Goal: Information Seeking & Learning: Learn about a topic

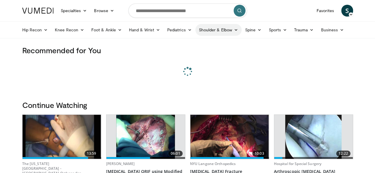
click at [195, 30] on link "Shoulder & Elbow" at bounding box center [218, 30] width 46 height 12
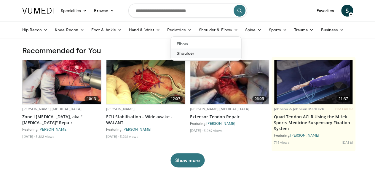
click at [172, 54] on link "Shoulder" at bounding box center [206, 53] width 70 height 9
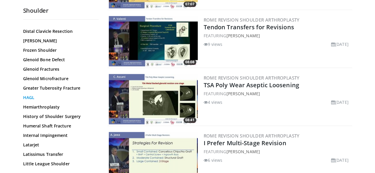
scroll to position [269, 0]
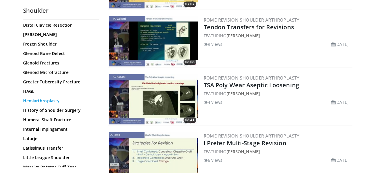
click at [38, 98] on link "Hemiarthroplasty" at bounding box center [59, 101] width 73 height 6
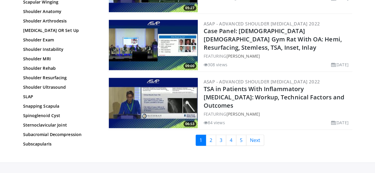
scroll to position [1397, 0]
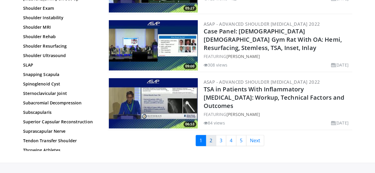
click at [216, 135] on link "2" at bounding box center [211, 140] width 10 height 11
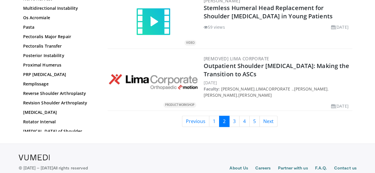
scroll to position [1419, 0]
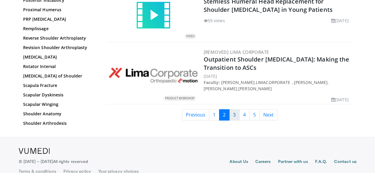
click at [238, 109] on link "3" at bounding box center [234, 114] width 10 height 11
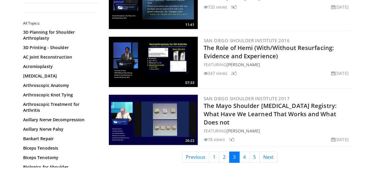
scroll to position [1370, 0]
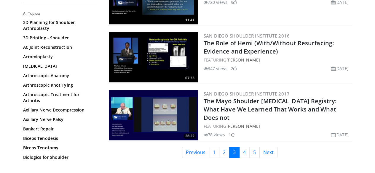
click at [217, 132] on li "78 views" at bounding box center [213, 135] width 21 height 6
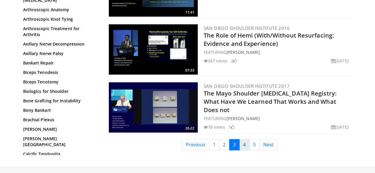
click at [246, 141] on link "4" at bounding box center [244, 144] width 10 height 11
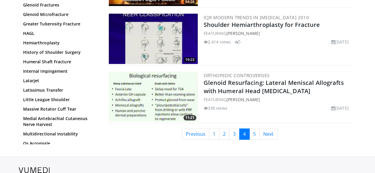
scroll to position [1398, 0]
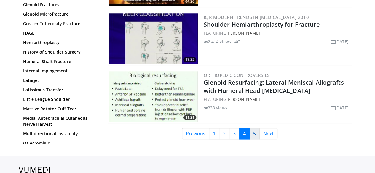
click at [253, 128] on link "5" at bounding box center [254, 133] width 10 height 11
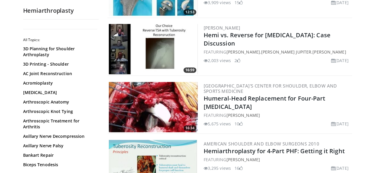
scroll to position [101, 0]
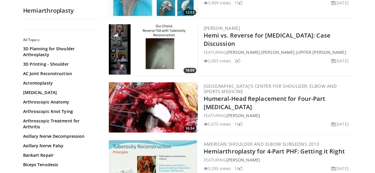
click at [155, 115] on img at bounding box center [153, 107] width 89 height 50
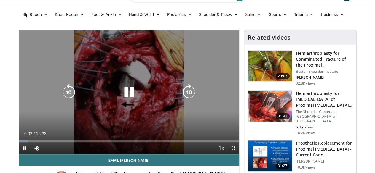
scroll to position [25, 0]
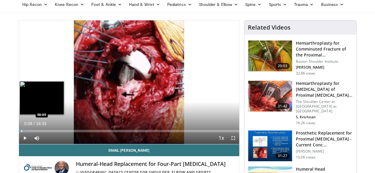
click at [19, 132] on div "Loaded : 4.01% 00:03 00:09" at bounding box center [129, 130] width 220 height 6
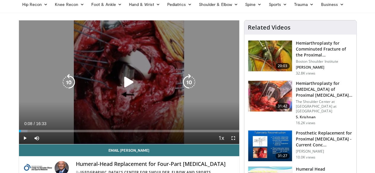
click at [19, 132] on div "Loaded : 4.03% 00:08 00:09" at bounding box center [129, 130] width 220 height 6
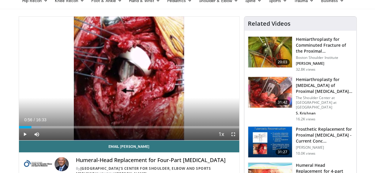
click at [33, 129] on div "Progress Bar" at bounding box center [33, 127] width 1 height 2
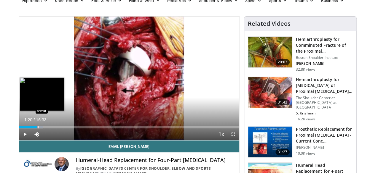
click at [23, 129] on div "Loaded : 11.05% 01:20 01:18" at bounding box center [129, 126] width 220 height 6
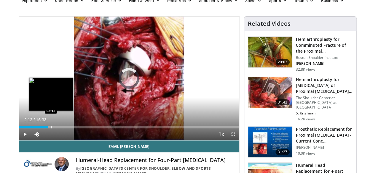
click at [36, 129] on div "Loaded : 0.00% 02:12 02:12" at bounding box center [129, 126] width 220 height 6
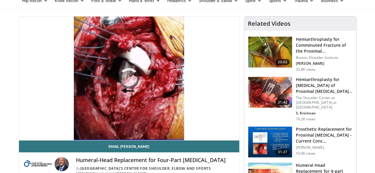
click at [36, 135] on video-js "**********" at bounding box center [129, 79] width 220 height 124
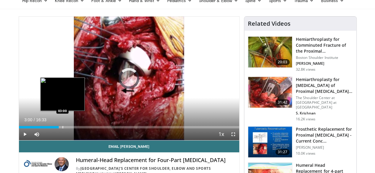
click at [47, 129] on div "Loaded : 0.00% 03:00 03:00" at bounding box center [129, 126] width 220 height 6
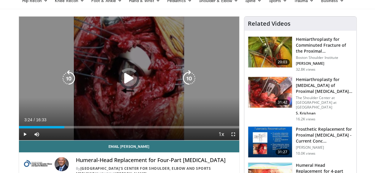
click at [53, 129] on div "Loaded : 0.00% 03:24 03:00" at bounding box center [129, 126] width 220 height 6
click at [65, 129] on div "Loaded : 0.00% 04:15 03:00" at bounding box center [129, 126] width 220 height 6
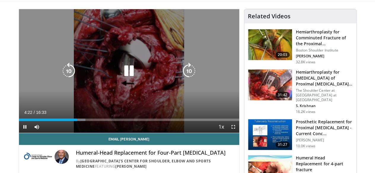
scroll to position [37, 0]
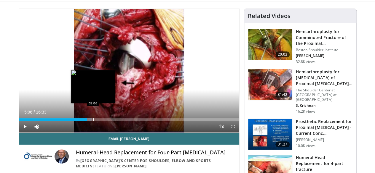
click at [93, 121] on div "Progress Bar" at bounding box center [93, 119] width 1 height 2
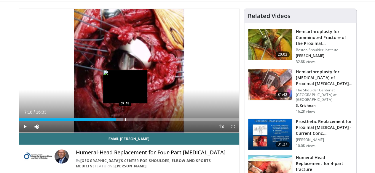
click at [125, 121] on div "Progress Bar" at bounding box center [125, 119] width 1 height 2
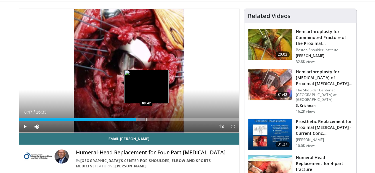
click at [146, 121] on div "Progress Bar" at bounding box center [146, 119] width 1 height 2
click at [135, 121] on div "Loaded : 58.40% 08:47 08:59" at bounding box center [129, 118] width 220 height 6
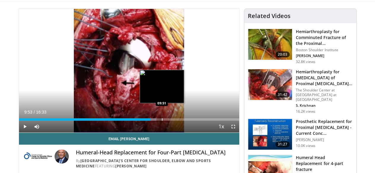
click at [147, 121] on div "Progress Bar" at bounding box center [145, 119] width 22 height 2
click at [150, 121] on div "Progress Bar" at bounding box center [151, 119] width 15 height 2
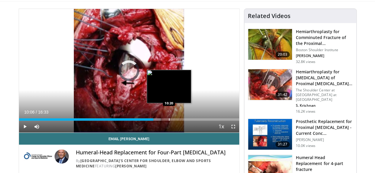
click at [154, 121] on div "Loaded : 64.44% 10:06 10:20" at bounding box center [129, 118] width 220 height 6
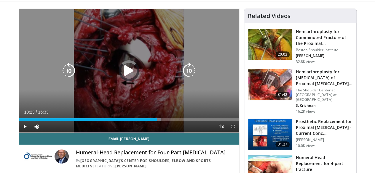
click at [166, 121] on div "Loaded : 64.44% 10:23 10:20" at bounding box center [129, 118] width 220 height 6
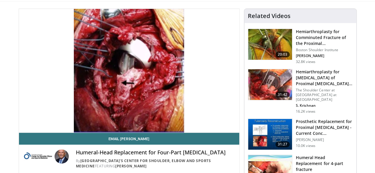
click at [272, 46] on img at bounding box center [270, 44] width 44 height 31
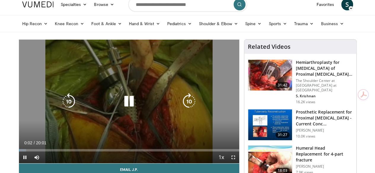
scroll to position [7, 0]
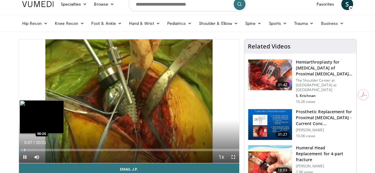
click at [24, 151] on div "Progress Bar" at bounding box center [24, 150] width 1 height 2
click at [19, 151] on div "Loaded : 4.16% 00:48 00:48" at bounding box center [129, 149] width 220 height 6
click at [44, 151] on div "Progress Bar" at bounding box center [44, 150] width 1 height 2
click at [26, 151] on div "Loaded : 17.44% 01:51 01:52" at bounding box center [129, 149] width 220 height 6
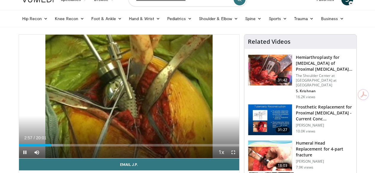
scroll to position [15, 0]
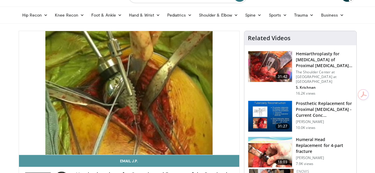
click at [83, 166] on link "Email J.P." at bounding box center [129, 161] width 220 height 12
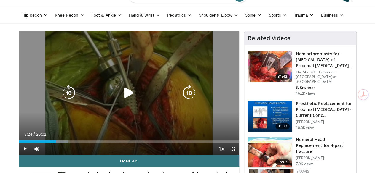
scroll to position [18, 0]
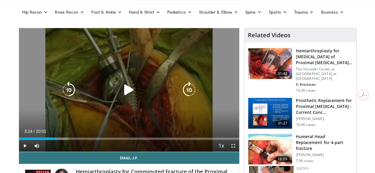
click at [118, 121] on div "10 seconds Tap to unmute" at bounding box center [129, 90] width 220 height 124
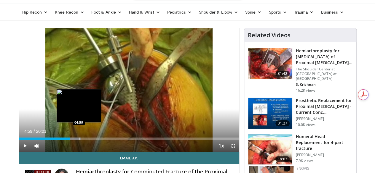
click at [79, 140] on div "Progress Bar" at bounding box center [79, 139] width 1 height 2
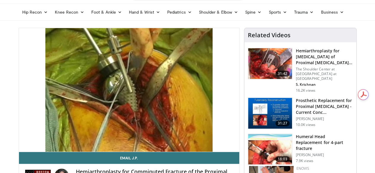
click at [69, 148] on div "10 seconds Tap to unmute" at bounding box center [129, 90] width 220 height 124
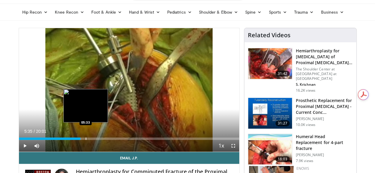
click at [70, 140] on div "Loaded : 28.29% 05:00 05:33" at bounding box center [129, 137] width 220 height 6
click at [68, 140] on div "Loaded : 28.29% 05:21 05:21" at bounding box center [129, 137] width 220 height 6
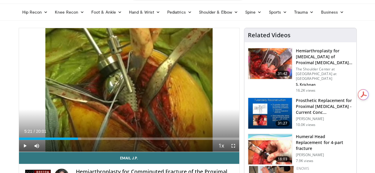
click at [68, 140] on div "Loaded : 28.29% 05:21 05:21" at bounding box center [129, 137] width 220 height 6
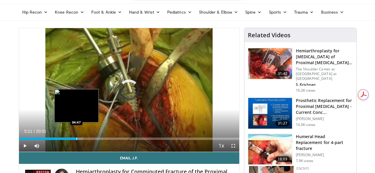
click at [61, 140] on div "Loaded : 29.12% 05:21 04:47" at bounding box center [129, 137] width 220 height 6
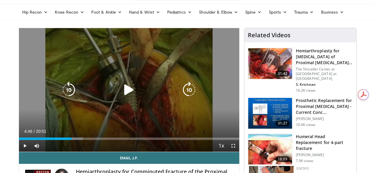
click at [126, 95] on icon "Video Player" at bounding box center [129, 90] width 17 height 17
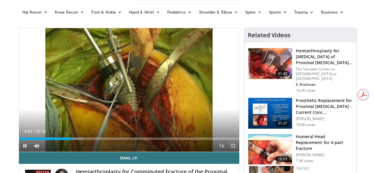
click at [238, 152] on video-js "**********" at bounding box center [129, 90] width 220 height 124
click at [237, 152] on span "Video Player" at bounding box center [233, 146] width 12 height 12
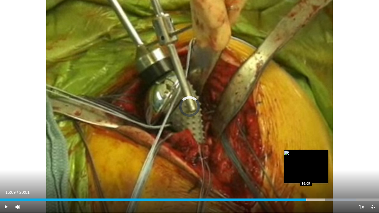
click at [306, 173] on div "Progress Bar" at bounding box center [306, 200] width 1 height 2
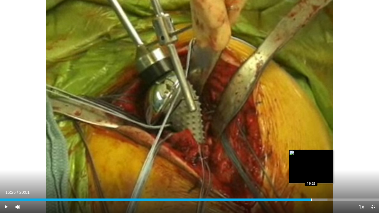
click at [311, 173] on div "Loaded : 86.39% 16:26 16:26" at bounding box center [189, 198] width 379 height 6
click at [317, 173] on div "Loaded : 87.22% 16:45 16:44" at bounding box center [189, 198] width 379 height 6
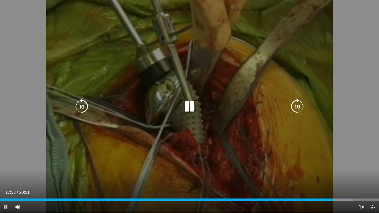
click at [233, 153] on div "10 seconds Tap to unmute" at bounding box center [189, 106] width 379 height 213
click at [183, 104] on icon "Video Player" at bounding box center [189, 106] width 17 height 17
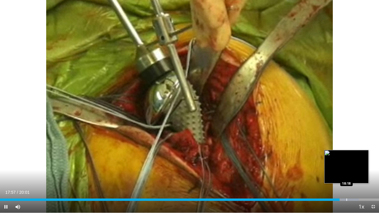
click at [347, 173] on div "Loaded : 94.70% 17:57 18:18" at bounding box center [189, 198] width 379 height 6
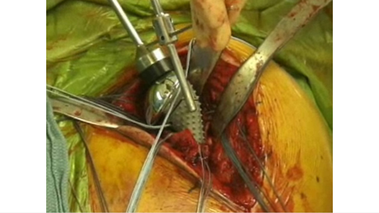
click at [347, 173] on div "10 seconds Tap to unmute" at bounding box center [189, 106] width 379 height 213
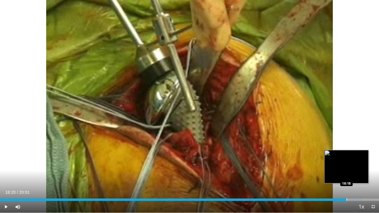
click at [347, 173] on div "Loaded : 95.68% 18:20 18:18" at bounding box center [189, 198] width 379 height 6
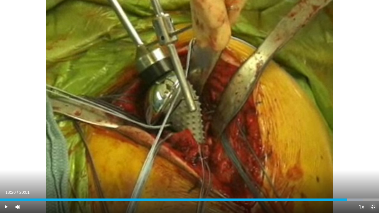
click at [372, 173] on span "Video Player" at bounding box center [373, 207] width 12 height 12
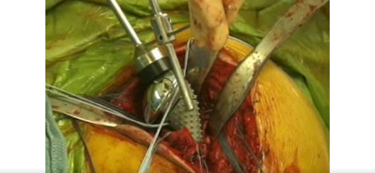
scroll to position [73, 0]
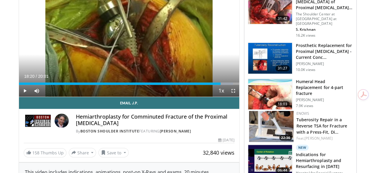
click at [266, 120] on img at bounding box center [271, 126] width 44 height 31
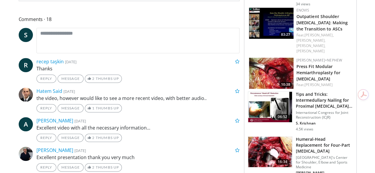
scroll to position [254, 0]
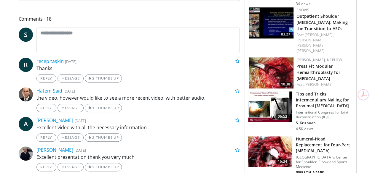
click at [269, 137] on img at bounding box center [270, 152] width 44 height 31
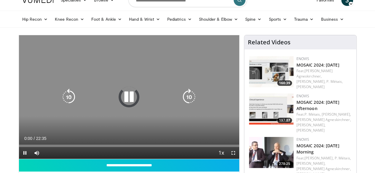
scroll to position [11, 0]
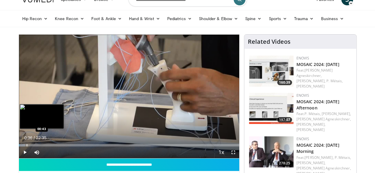
click at [19, 147] on div "Progress Bar" at bounding box center [22, 145] width 7 height 2
click at [20, 147] on div "Loaded : 2.92% 01:32 01:32" at bounding box center [129, 144] width 220 height 6
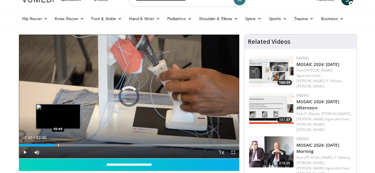
click at [43, 147] on div "Loaded : 11.71% 03:40 03:40" at bounding box center [129, 144] width 220 height 6
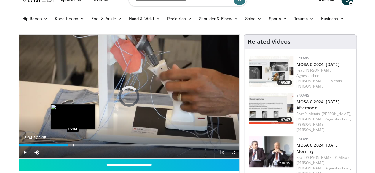
click at [58, 147] on div "Loaded : 0.00% 05:04 05:04" at bounding box center [129, 144] width 220 height 6
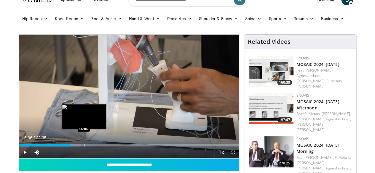
click at [84, 147] on div "Progress Bar" at bounding box center [84, 145] width 1 height 2
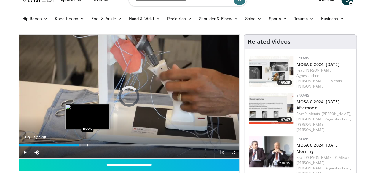
click at [73, 147] on div "Loaded : 28.04% 06:07 06:26" at bounding box center [129, 145] width 220 height 2
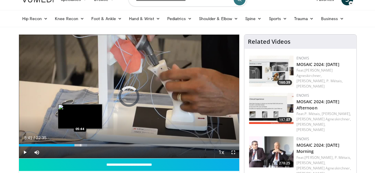
click at [64, 147] on div "Loaded : 30.99% 05:41 05:44" at bounding box center [129, 144] width 220 height 6
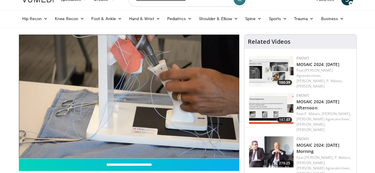
click at [356, 23] on ul "Hip Recon Hip Arthroplasty Revision Hip Arthroplasty Hip Preservation Knee Reco…" at bounding box center [188, 18] width 338 height 17
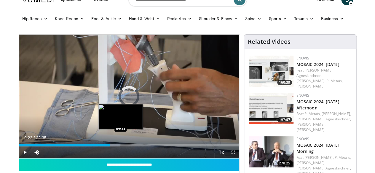
click at [121, 147] on div "Progress Bar" at bounding box center [121, 145] width 1 height 2
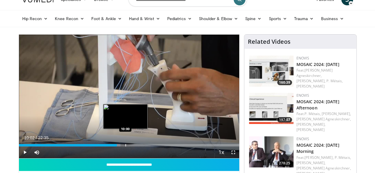
click at [125, 147] on div "Progress Bar" at bounding box center [125, 145] width 1 height 2
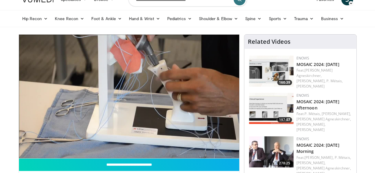
click at [108, 155] on div "10 seconds Tap to unmute" at bounding box center [129, 97] width 220 height 124
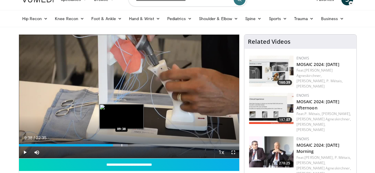
click at [121, 147] on div "Progress Bar" at bounding box center [121, 145] width 1 height 2
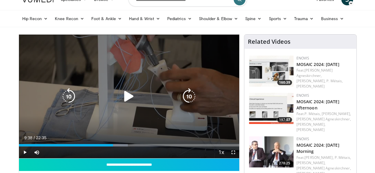
click at [125, 105] on icon "Video Player" at bounding box center [129, 96] width 17 height 17
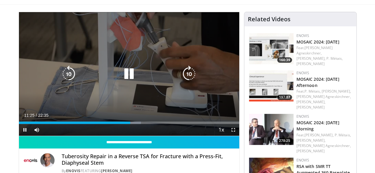
scroll to position [33, 0]
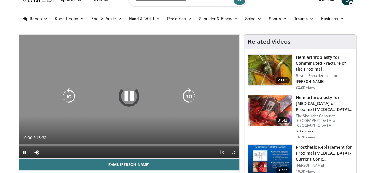
scroll to position [12, 0]
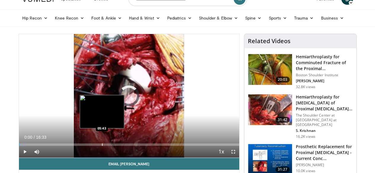
click at [86, 146] on div "Loaded : 3.02% 00:00 05:43" at bounding box center [129, 143] width 220 height 6
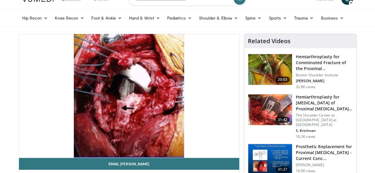
click at [263, 72] on img at bounding box center [270, 69] width 44 height 31
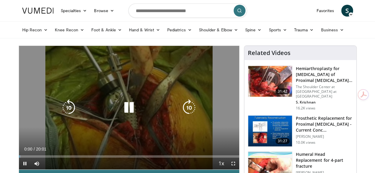
scroll to position [8, 0]
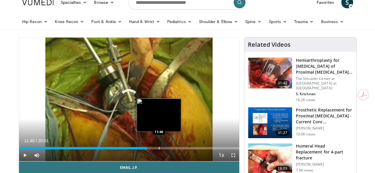
click at [144, 150] on div "Loaded : 0.00% 11:40 11:40" at bounding box center [129, 147] width 220 height 6
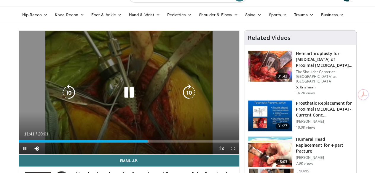
scroll to position [15, 0]
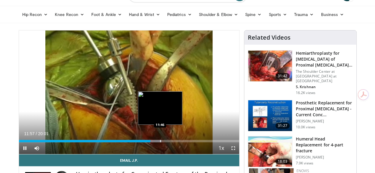
click at [145, 142] on div "Loaded : 64.79% 11:57 11:46" at bounding box center [129, 140] width 220 height 6
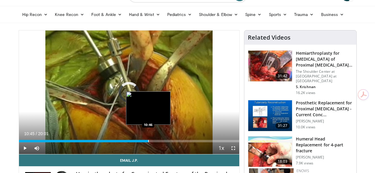
click at [133, 142] on div "10:45" at bounding box center [83, 141] width 129 height 2
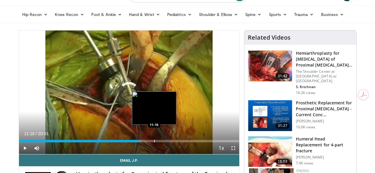
click at [139, 142] on div "Loaded : 55.75% 11:16 11:16" at bounding box center [129, 140] width 220 height 6
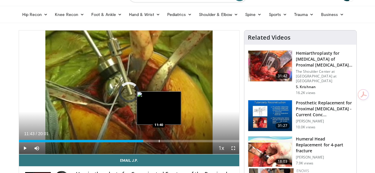
click at [144, 142] on div "Loaded : 56.58% 11:43 11:40" at bounding box center [129, 140] width 220 height 6
click at [141, 142] on div "Loaded : 59.91% 11:28 11:26" at bounding box center [129, 140] width 220 height 6
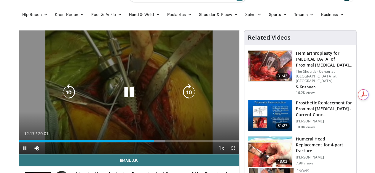
click at [174, 96] on div "Video Player" at bounding box center [129, 92] width 132 height 12
click at [122, 99] on icon "Video Player" at bounding box center [129, 92] width 17 height 17
